Goal: Find specific page/section: Find specific page/section

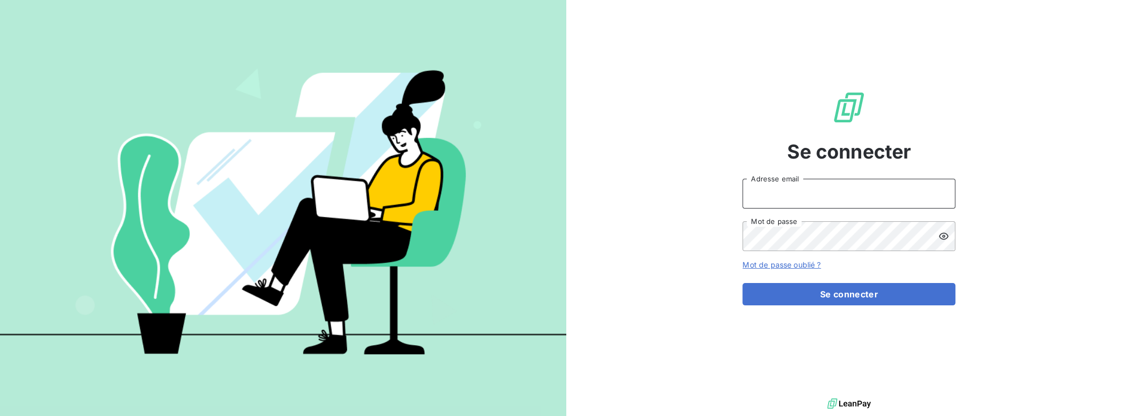
type input "[PERSON_NAME][EMAIL_ADDRESS][DOMAIN_NAME]"
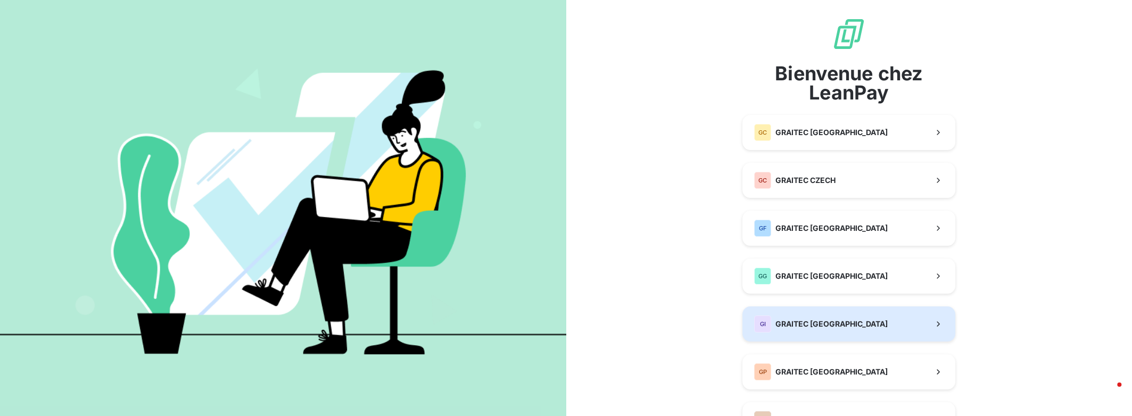
click at [822, 320] on span "GRAITEC [GEOGRAPHIC_DATA]" at bounding box center [831, 324] width 112 height 11
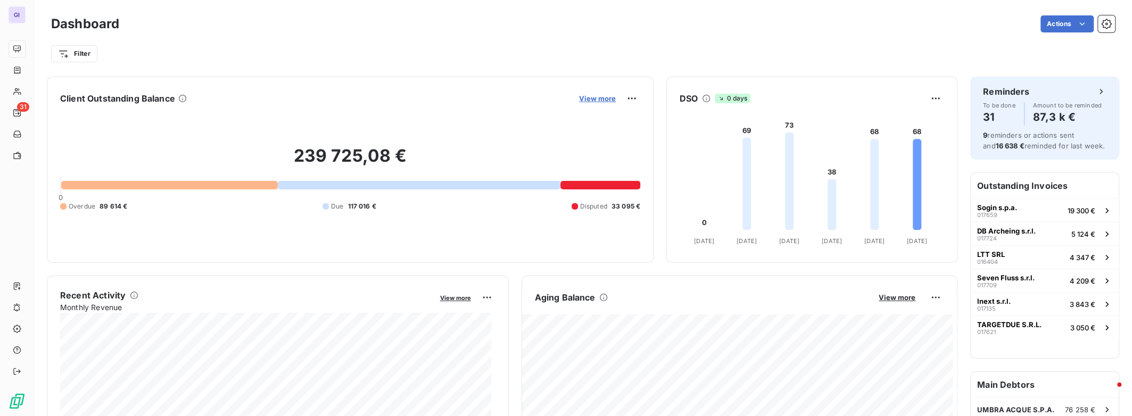
click at [593, 96] on span "View more" at bounding box center [597, 98] width 37 height 9
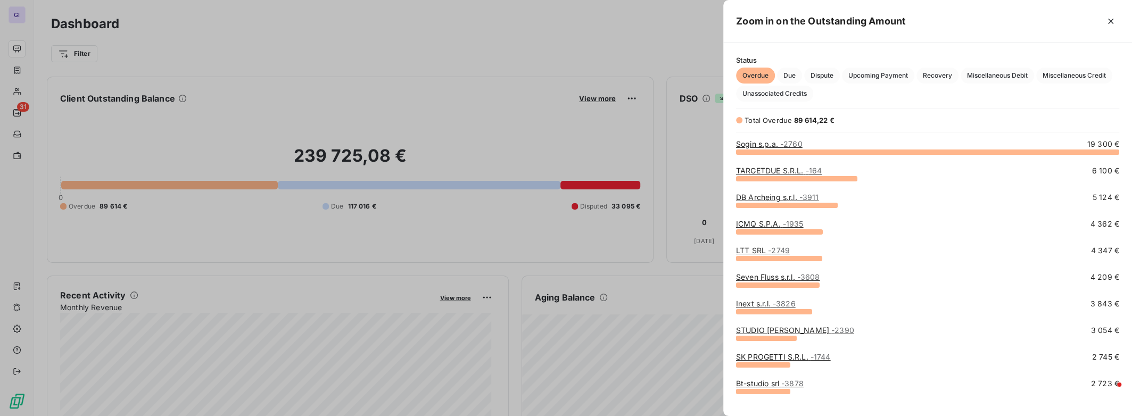
click at [804, 143] on div "Sogin s.p.a. - 2760 19 300 €" at bounding box center [927, 144] width 383 height 11
click at [794, 144] on span "- 2760" at bounding box center [791, 143] width 22 height 9
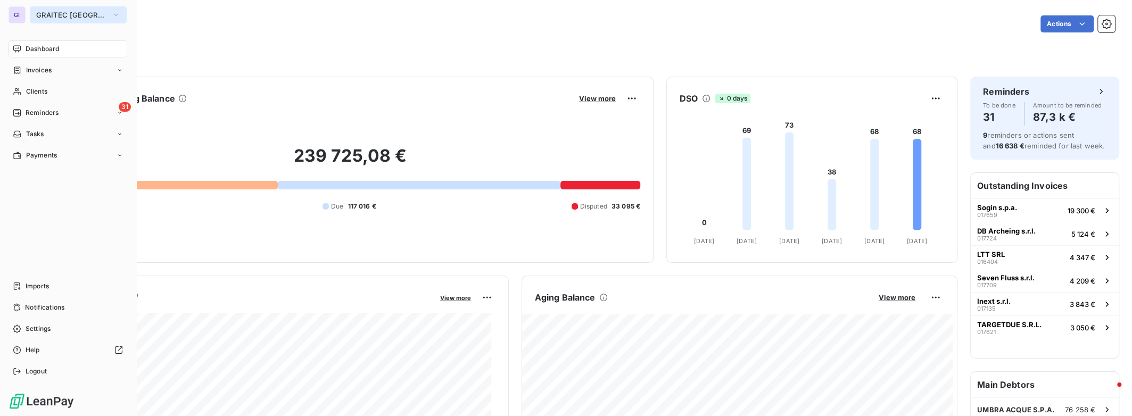
click at [68, 19] on button "GRAITEC [GEOGRAPHIC_DATA]" at bounding box center [78, 14] width 97 height 17
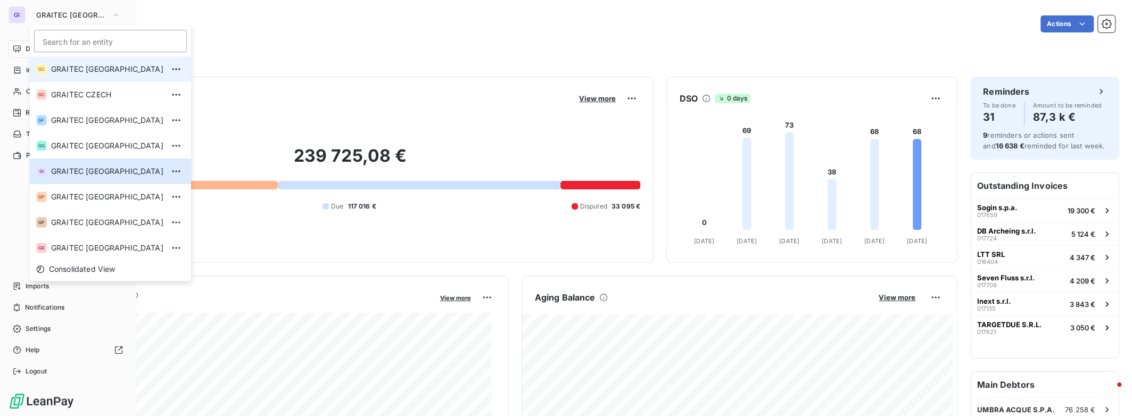
click at [78, 68] on span "GRAITEC [GEOGRAPHIC_DATA]" at bounding box center [107, 69] width 112 height 11
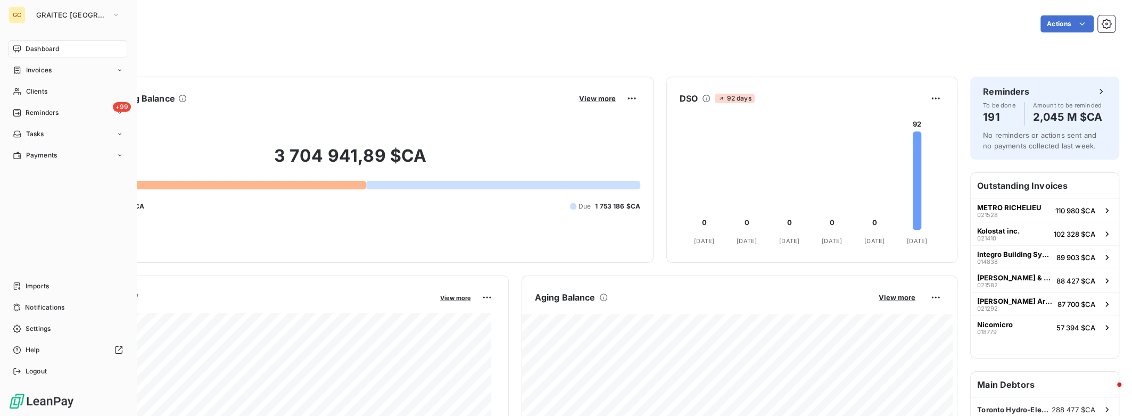
click at [197, 208] on div "Overdue 1 951 756 $CA Due 1 753 186 $CA" at bounding box center [350, 207] width 580 height 10
click at [376, 119] on div "3 704 941,89 $CA 0 Overdue 1 951 756 $CA Due 1 753 186 $CA" at bounding box center [350, 178] width 580 height 143
click at [65, 54] on div "Dashboard" at bounding box center [68, 48] width 119 height 17
click at [94, 11] on span "GRAITEC [GEOGRAPHIC_DATA]" at bounding box center [71, 15] width 71 height 9
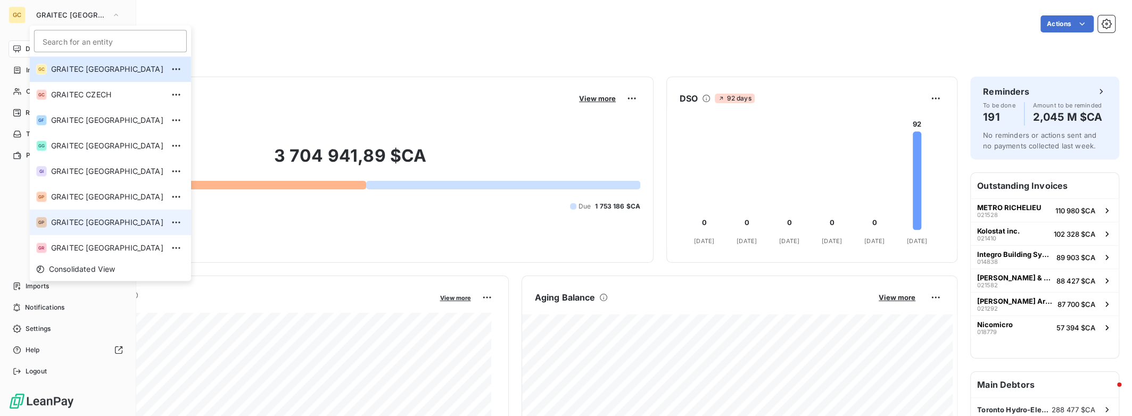
scroll to position [105, 0]
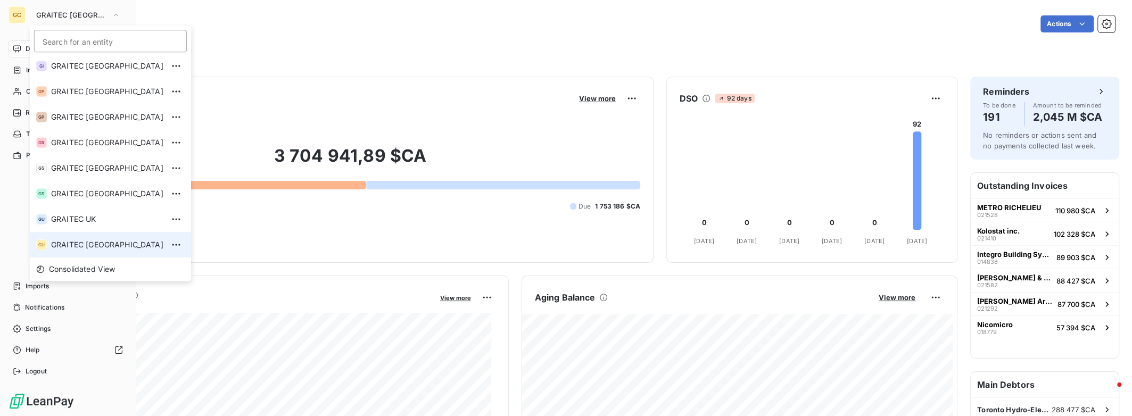
click at [68, 243] on span "GRAITEC [GEOGRAPHIC_DATA]" at bounding box center [107, 244] width 112 height 11
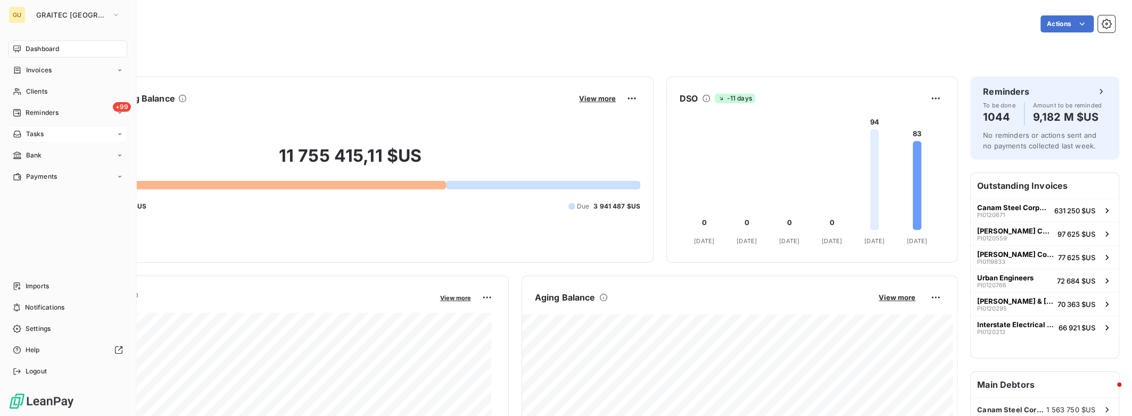
click at [77, 136] on div "Tasks" at bounding box center [68, 134] width 119 height 17
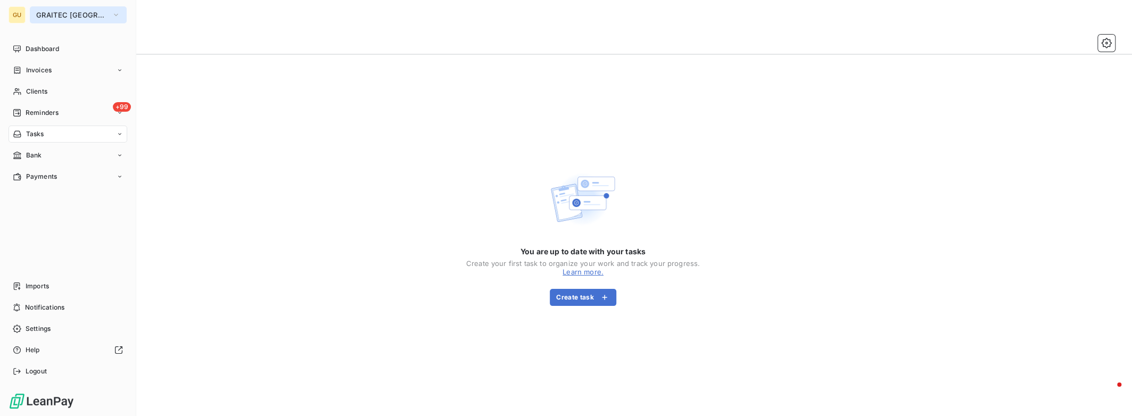
click at [38, 14] on span "GRAITEC [GEOGRAPHIC_DATA]" at bounding box center [71, 15] width 71 height 9
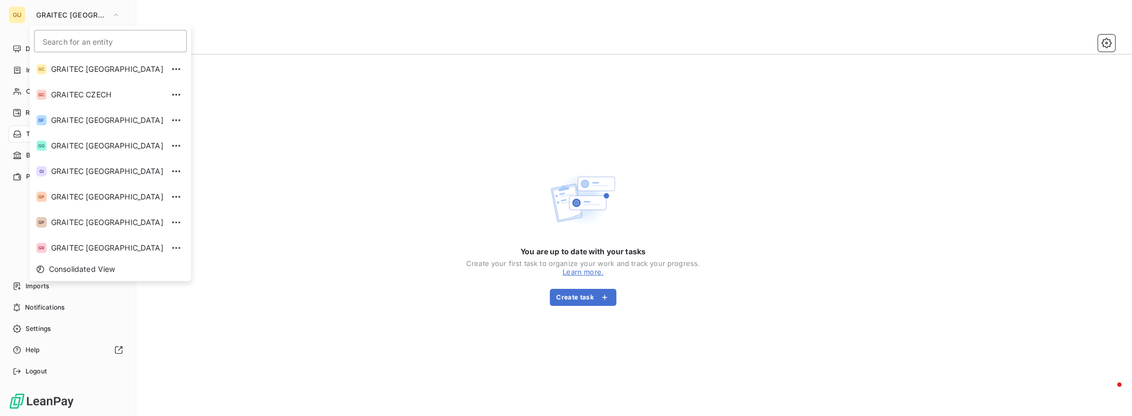
scroll to position [105, 0]
click at [25, 42] on div "Dashboard" at bounding box center [68, 48] width 119 height 17
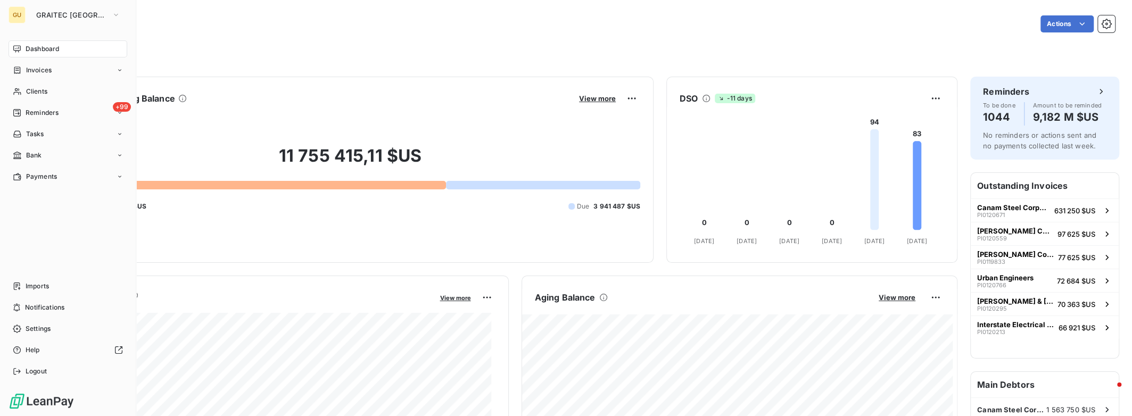
click at [30, 48] on span "Dashboard" at bounding box center [43, 49] width 34 height 10
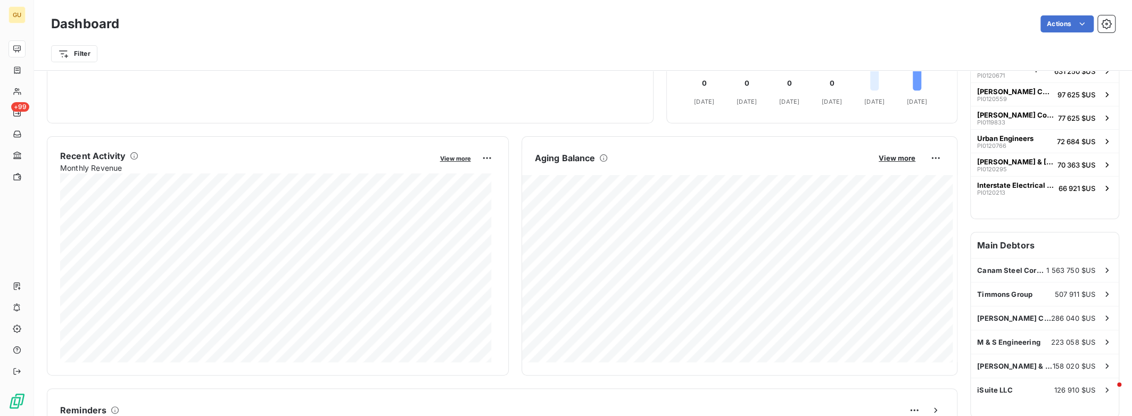
scroll to position [53, 0]
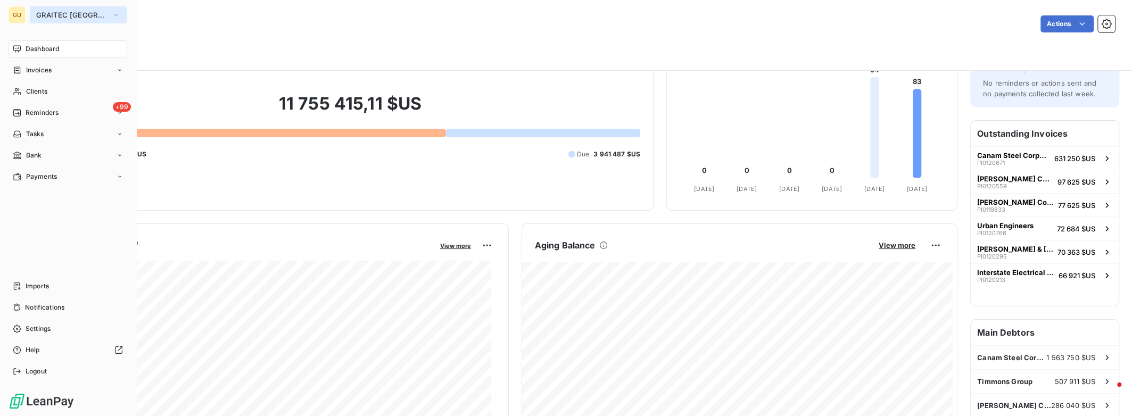
click at [67, 16] on span "GRAITEC [GEOGRAPHIC_DATA]" at bounding box center [71, 15] width 71 height 9
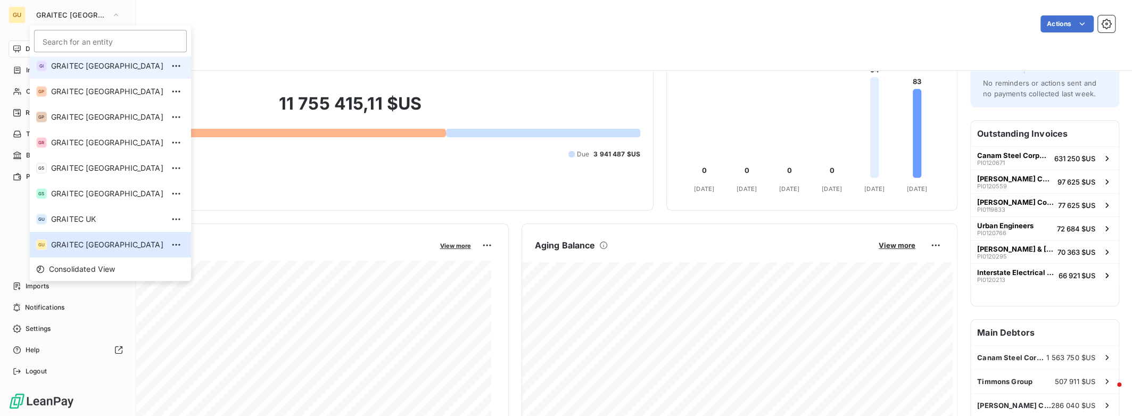
scroll to position [0, 0]
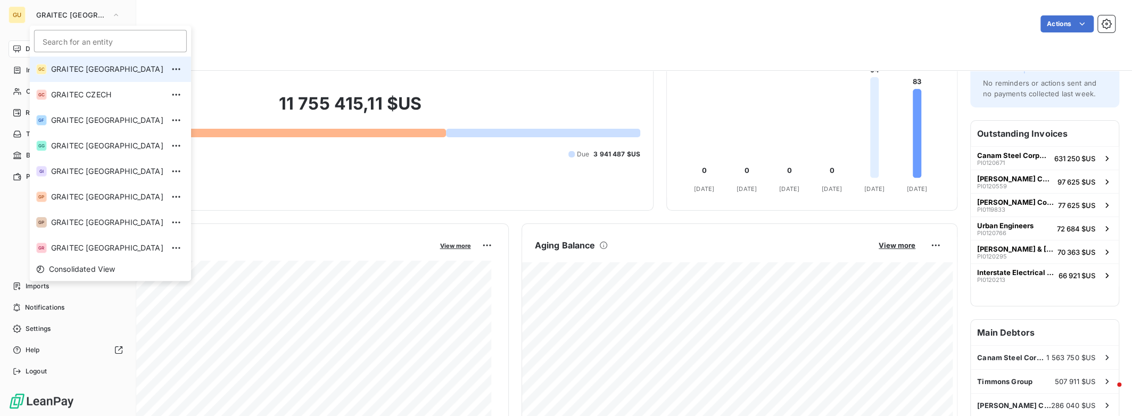
click at [86, 72] on span "GRAITEC [GEOGRAPHIC_DATA]" at bounding box center [107, 69] width 112 height 11
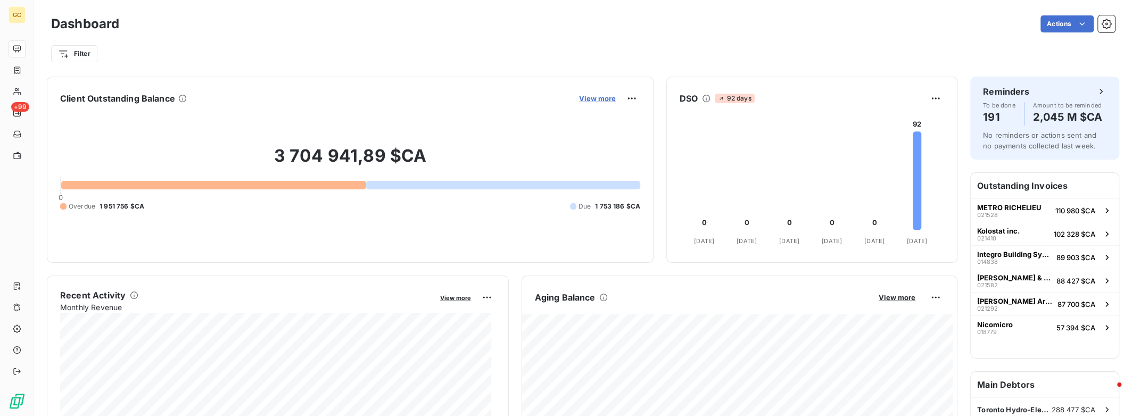
click at [588, 101] on span "View more" at bounding box center [597, 98] width 37 height 9
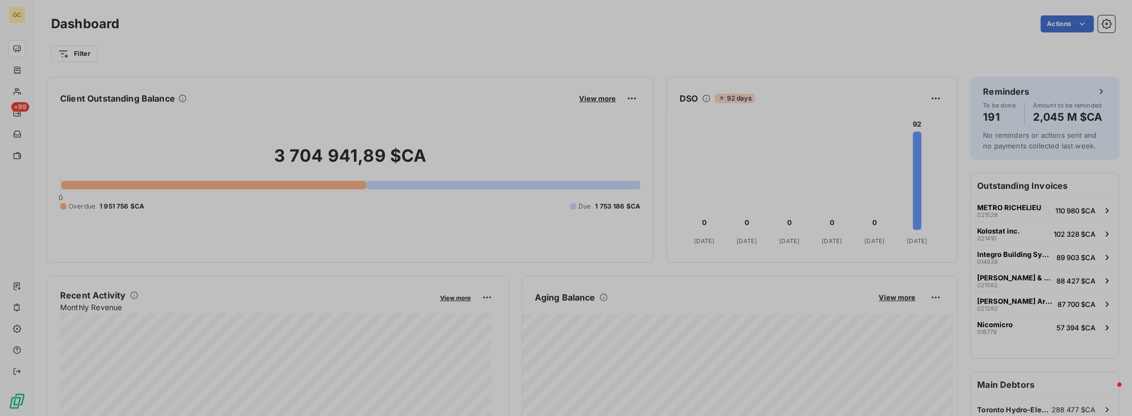
scroll to position [408, 400]
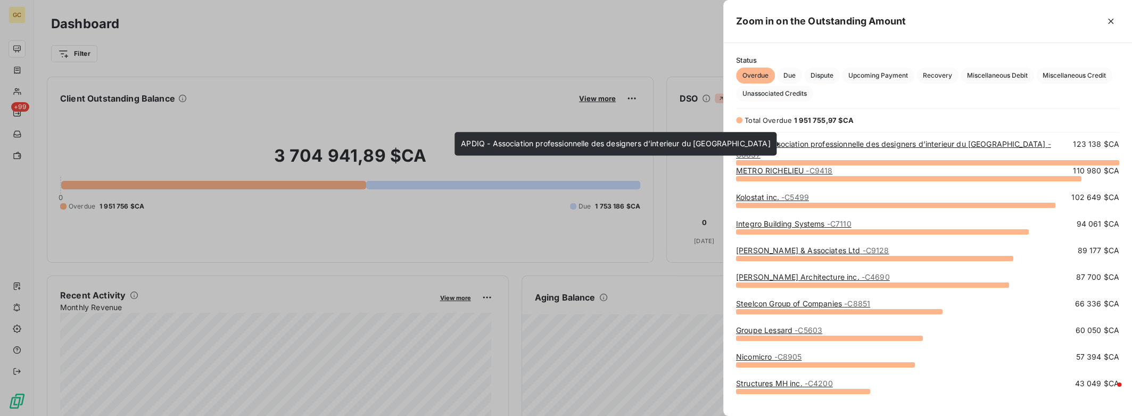
click at [790, 145] on link "APDIQ - Association professionnelle des designers d’interieur du Quebec - C8837" at bounding box center [893, 149] width 315 height 20
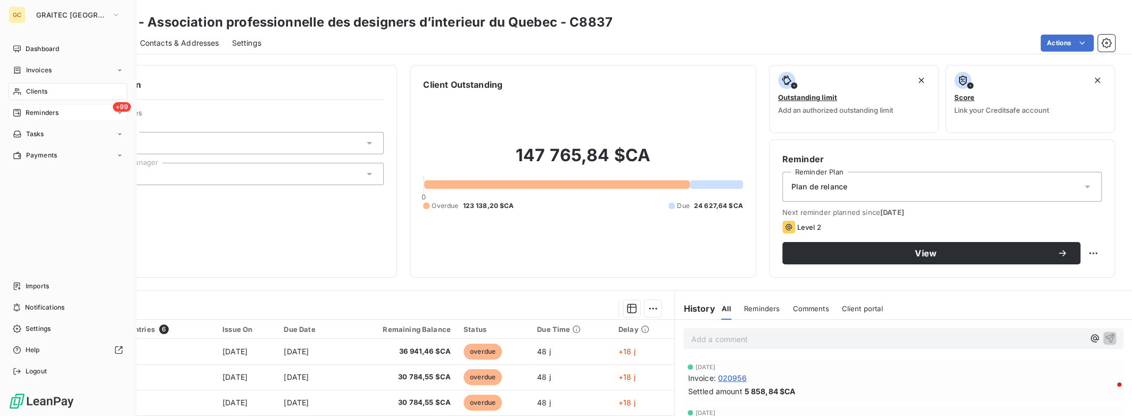
click at [45, 110] on span "Reminders" at bounding box center [42, 113] width 33 height 10
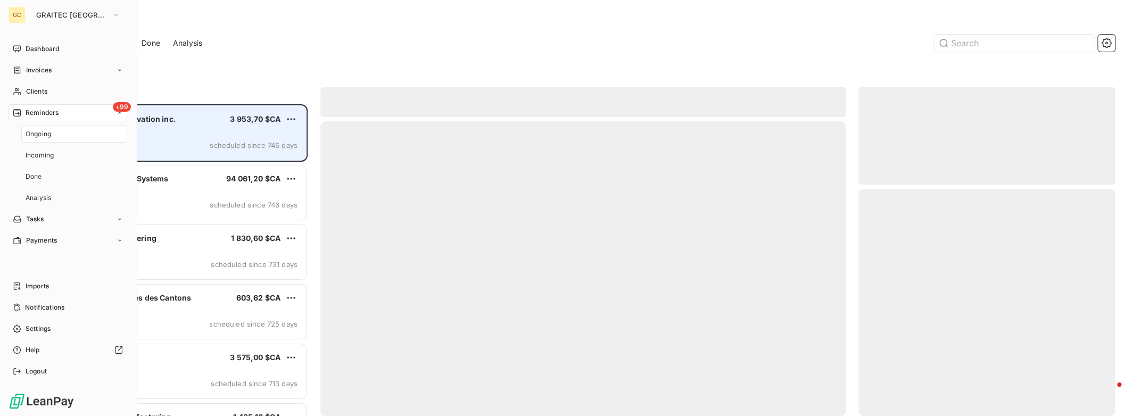
scroll to position [304, 248]
